Goal: Navigation & Orientation: Find specific page/section

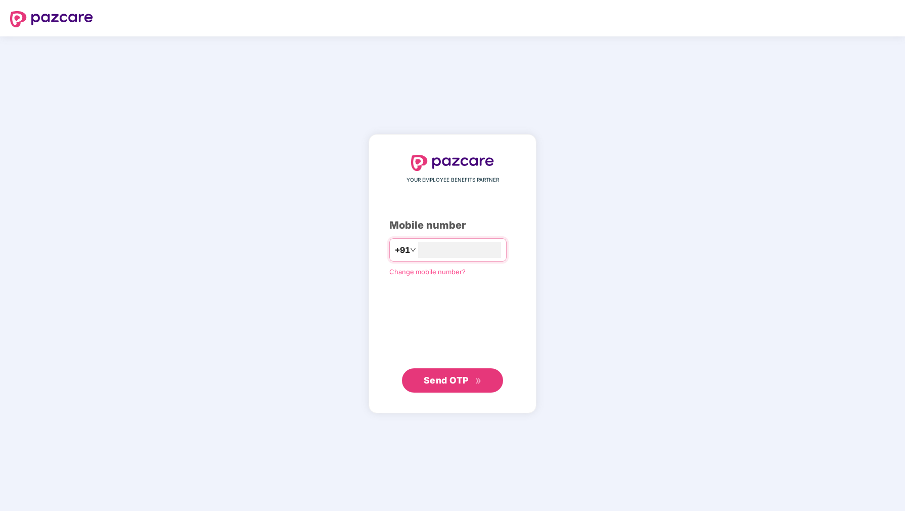
type input "**********"
click at [457, 378] on span "Send OTP" at bounding box center [446, 379] width 45 height 11
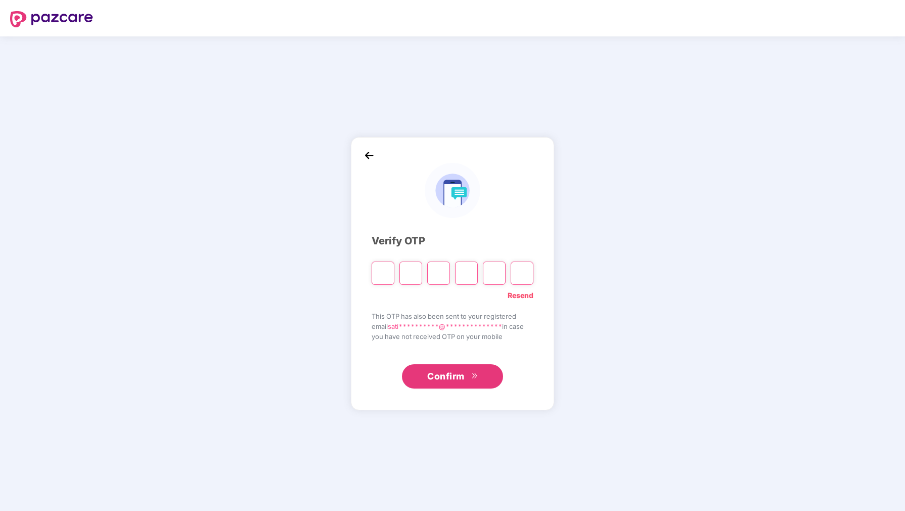
type input "*"
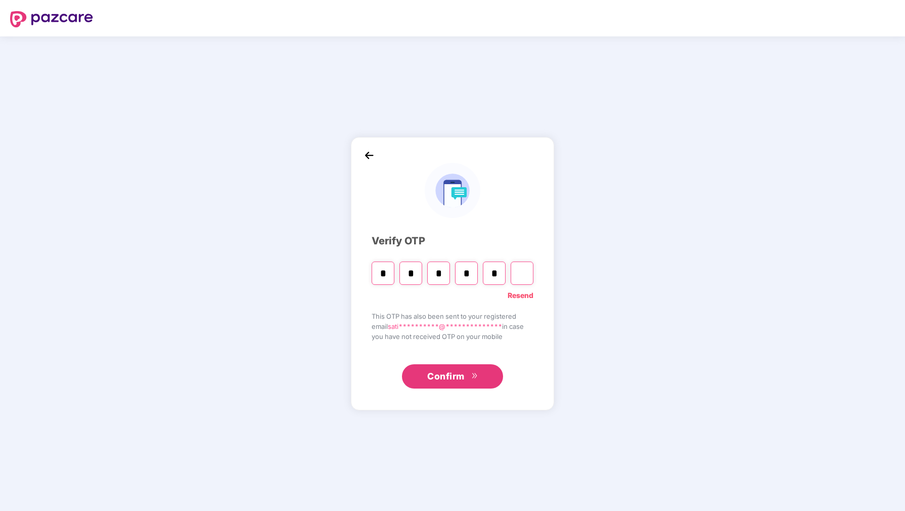
type input "*"
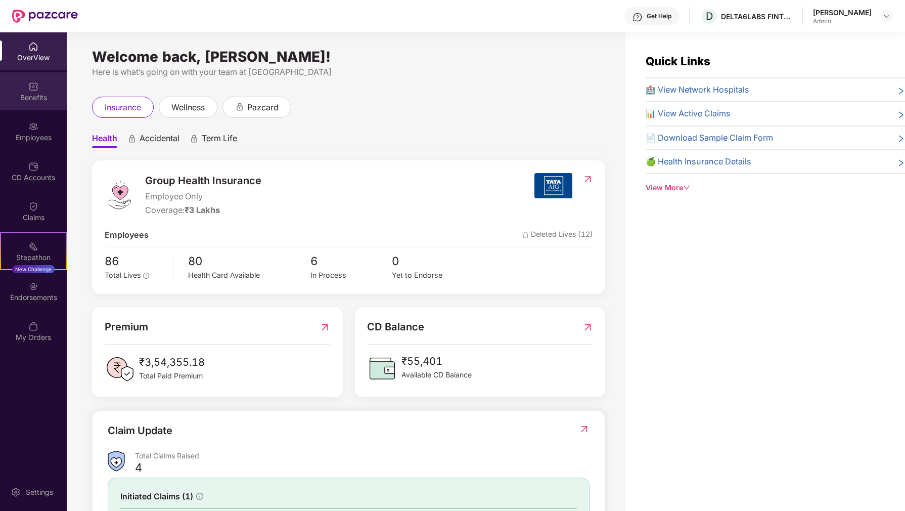
click at [35, 90] on img at bounding box center [33, 86] width 10 height 10
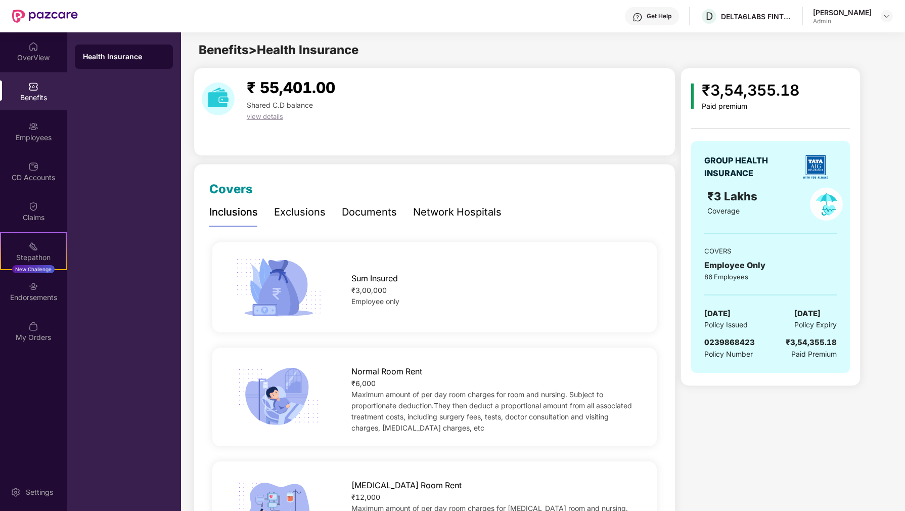
click at [32, 90] on img at bounding box center [33, 86] width 10 height 10
click at [35, 118] on div "Employees" at bounding box center [33, 131] width 67 height 38
